Goal: Task Accomplishment & Management: Complete application form

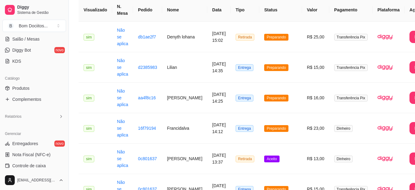
scroll to position [116, 0]
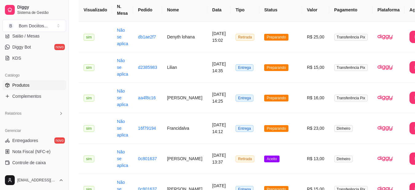
click at [34, 88] on link "Produtos" at bounding box center [34, 85] width 64 height 10
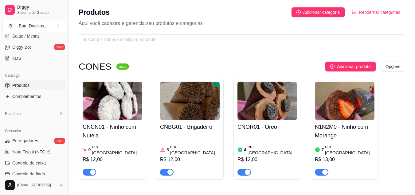
click at [323, 102] on img at bounding box center [345, 100] width 60 height 38
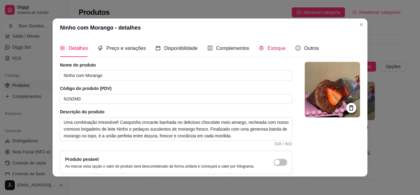
click at [270, 50] on span "Estoque" at bounding box center [277, 48] width 18 height 5
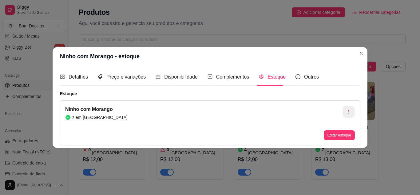
click at [349, 113] on icon "button" at bounding box center [348, 111] width 1 height 3
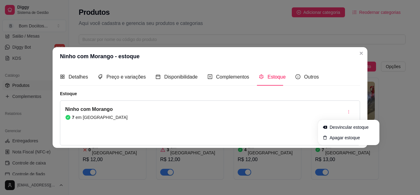
click at [271, 116] on div "Ninho com Morango 7 em estoque Editar estoque" at bounding box center [210, 122] width 300 height 45
click at [338, 135] on button "Editar estoque" at bounding box center [339, 135] width 30 height 10
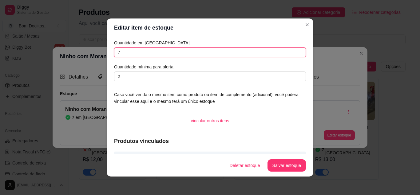
click at [141, 50] on input "7" at bounding box center [210, 52] width 192 height 10
type input "6"
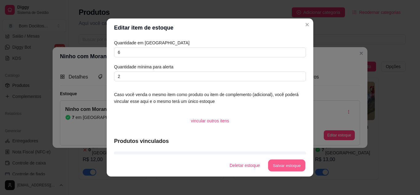
click at [291, 168] on button "Salvar estoque" at bounding box center [287, 165] width 38 height 12
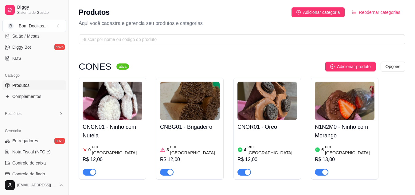
click at [93, 169] on div "button" at bounding box center [93, 172] width 6 height 6
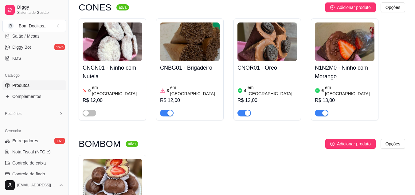
scroll to position [49, 0]
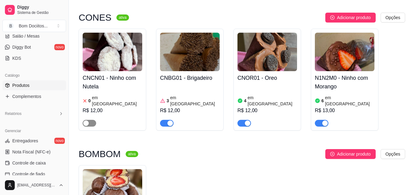
click at [86, 120] on div "button" at bounding box center [86, 123] width 6 height 6
click at [124, 87] on h4 "CNCN01 - Ninho com Nutela" at bounding box center [113, 81] width 60 height 17
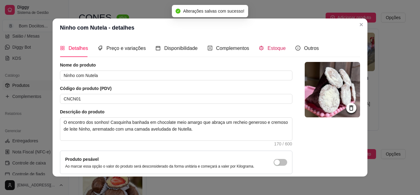
click at [261, 49] on div "Estoque" at bounding box center [272, 48] width 27 height 8
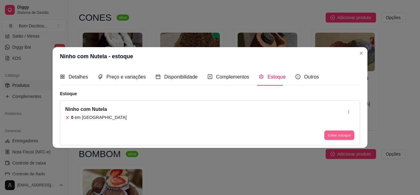
click at [337, 135] on button "Editar estoque" at bounding box center [339, 135] width 30 height 10
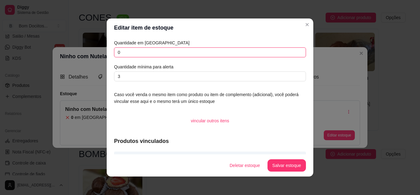
click at [153, 53] on input "0" at bounding box center [210, 52] width 192 height 10
type input "1"
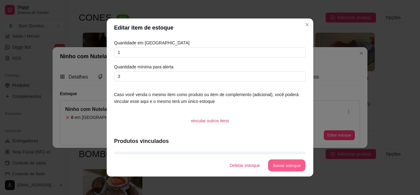
click at [285, 164] on button "Salvar estoque" at bounding box center [287, 165] width 38 height 12
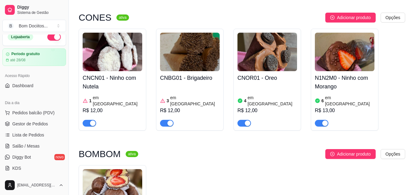
scroll to position [2, 0]
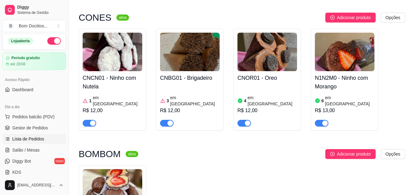
click at [39, 138] on span "Lista de Pedidos" at bounding box center [28, 139] width 32 height 6
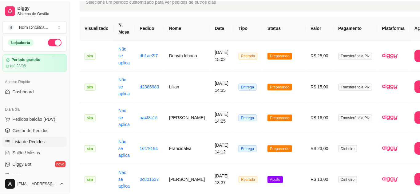
scroll to position [43, 0]
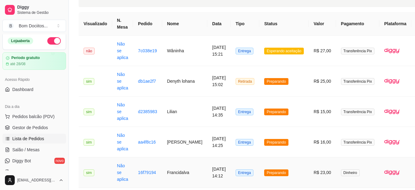
click at [231, 166] on td "Entrega" at bounding box center [245, 172] width 29 height 30
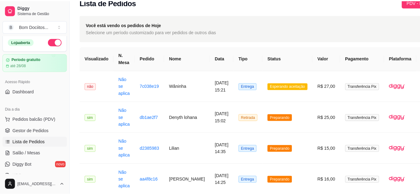
scroll to position [0, 0]
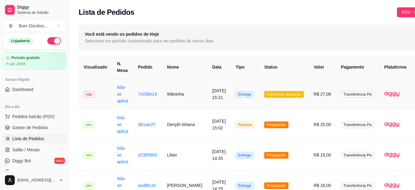
click at [260, 102] on td "Esperando aceitação" at bounding box center [285, 94] width 50 height 30
click at [184, 84] on td "Wâninha" at bounding box center [184, 94] width 45 height 30
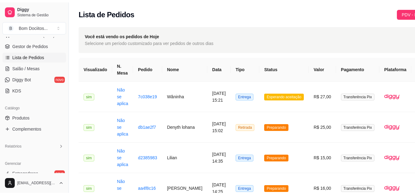
scroll to position [94, 0]
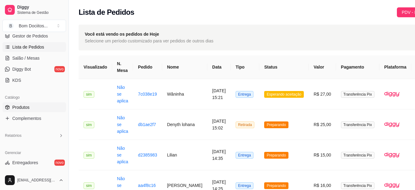
click at [33, 106] on link "Produtos" at bounding box center [34, 107] width 64 height 10
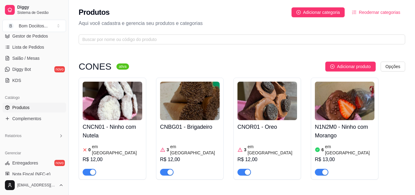
click at [95, 169] on div "button" at bounding box center [93, 172] width 6 height 6
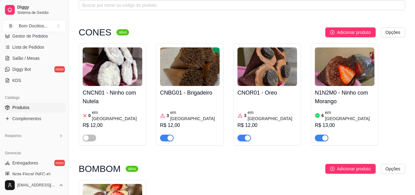
scroll to position [31, 0]
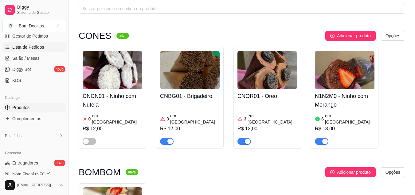
click at [32, 46] on span "Lista de Pedidos" at bounding box center [28, 47] width 32 height 6
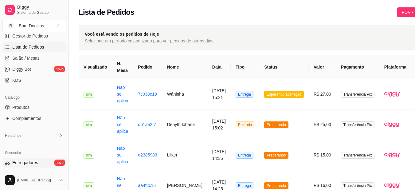
click at [39, 165] on link "Entregadores novo" at bounding box center [34, 163] width 64 height 10
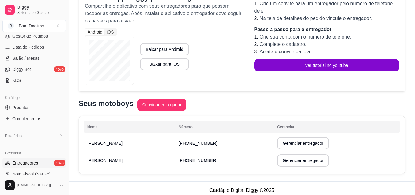
scroll to position [77, 0]
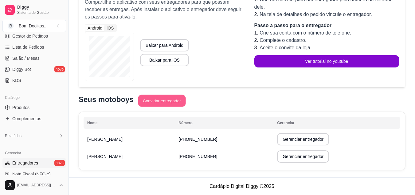
click at [177, 102] on button "Convidar entregador" at bounding box center [162, 101] width 48 height 12
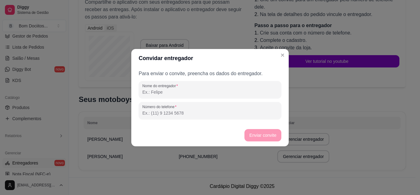
click at [174, 89] on input "Nome do entregador" at bounding box center [209, 92] width 135 height 6
type input "CARLEANDERSON"
click at [182, 112] on input "Número do telefone" at bounding box center [209, 113] width 135 height 6
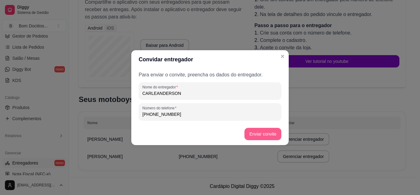
type input "[PHONE_NUMBER]"
click at [252, 134] on button "Enviar convite" at bounding box center [263, 134] width 36 height 12
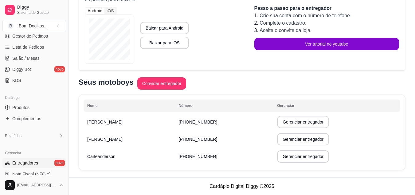
scroll to position [94, 0]
